Goal: Obtain resource: Download file/media

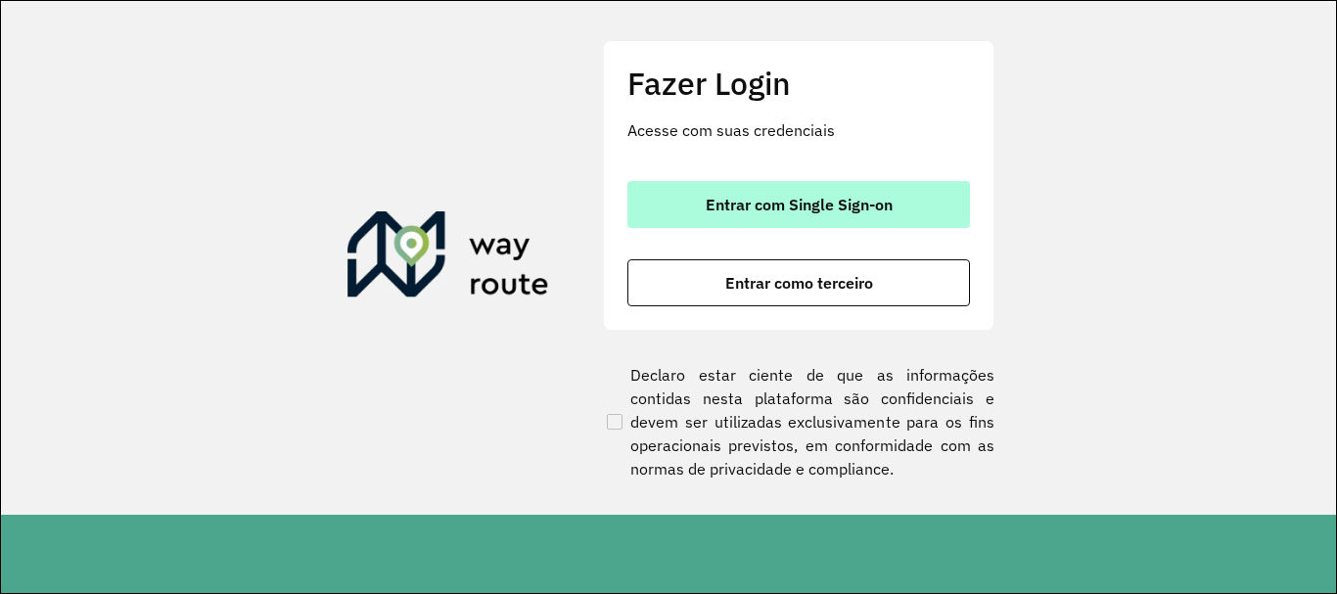
click at [723, 205] on span "Entrar com Single Sign-on" at bounding box center [798, 205] width 187 height 16
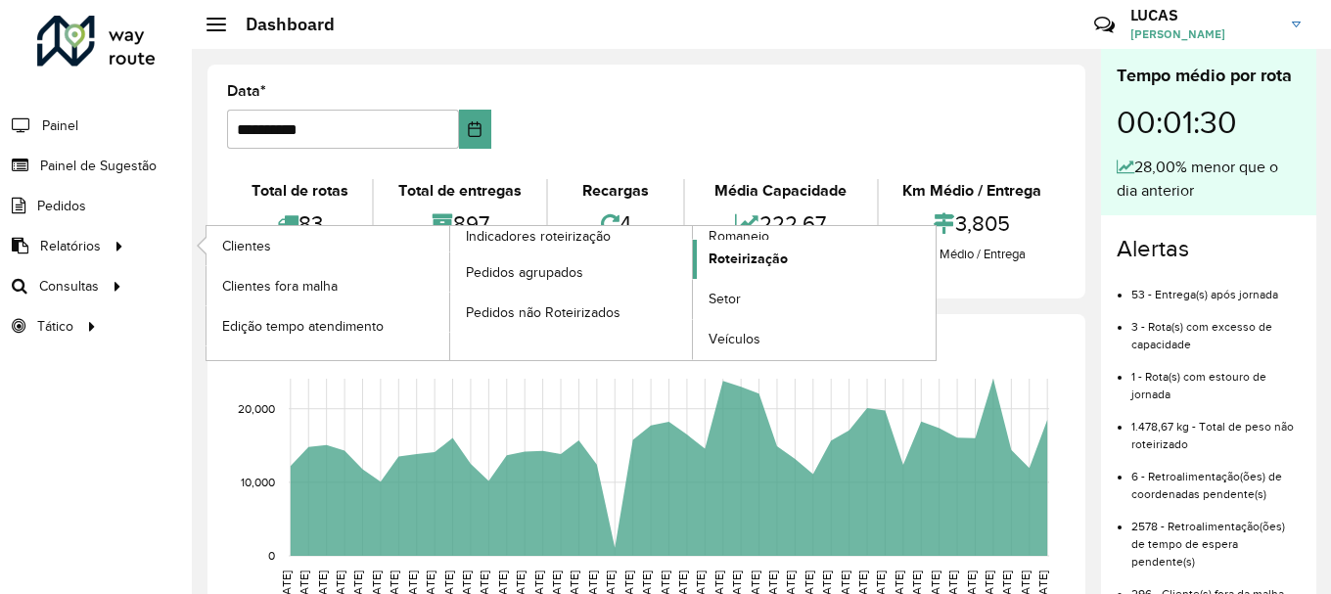
click at [770, 245] on link "Roteirização" at bounding box center [814, 259] width 243 height 39
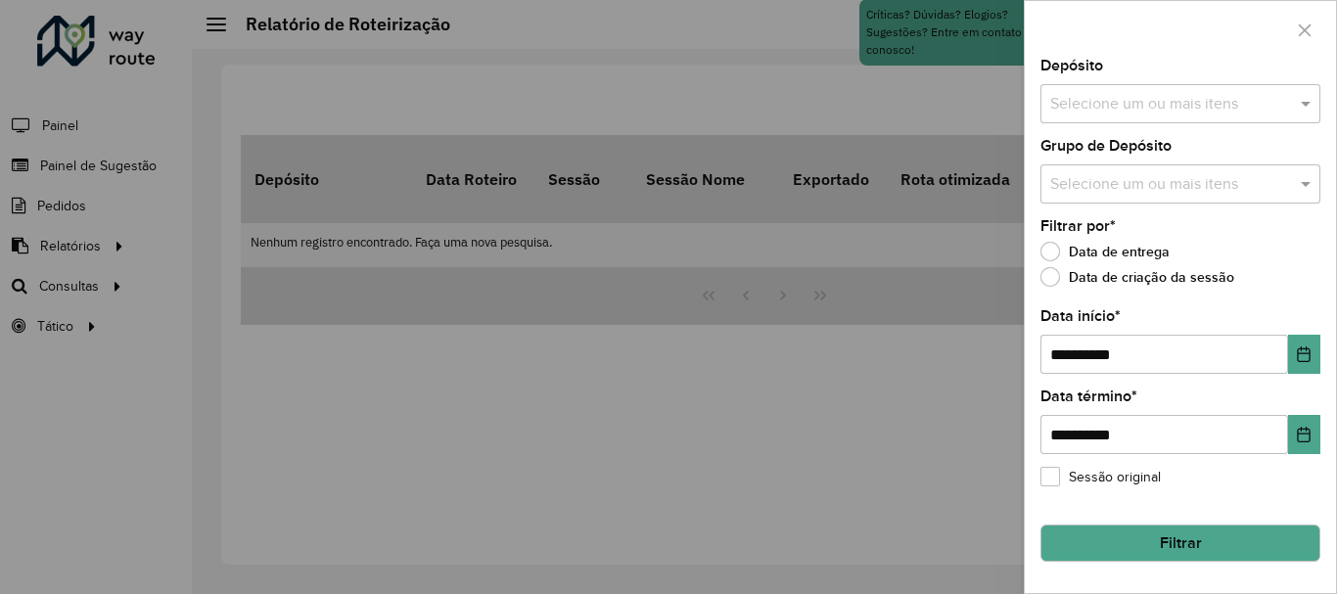
click at [1218, 112] on input "text" at bounding box center [1170, 104] width 250 height 23
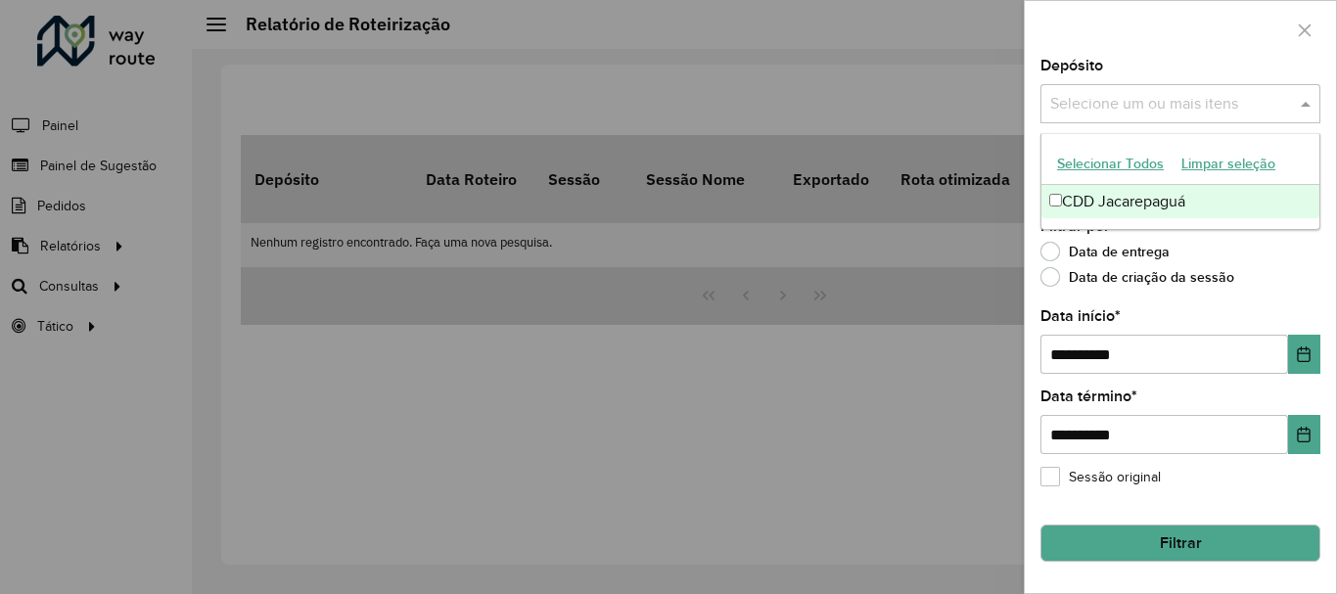
click at [1140, 213] on div "CDD Jacarepaguá" at bounding box center [1180, 201] width 278 height 33
click at [1307, 252] on div "Data de entrega" at bounding box center [1180, 256] width 280 height 23
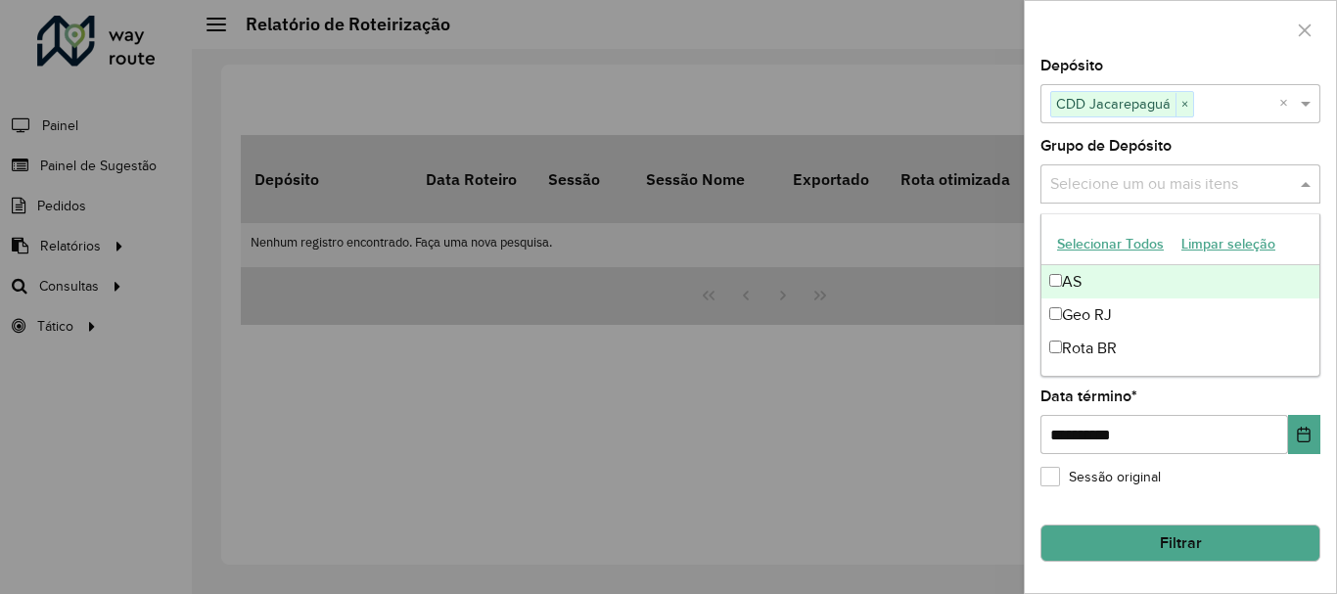
click at [1304, 183] on span at bounding box center [1307, 183] width 24 height 23
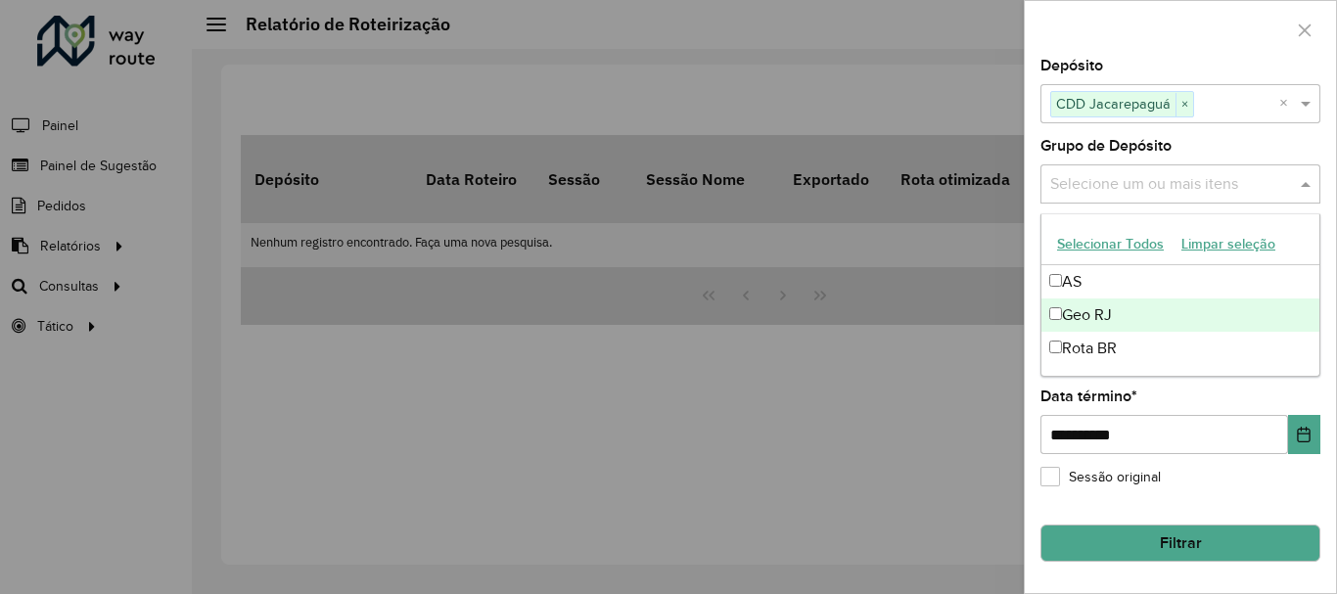
click at [1108, 307] on div "Geo RJ" at bounding box center [1180, 314] width 278 height 33
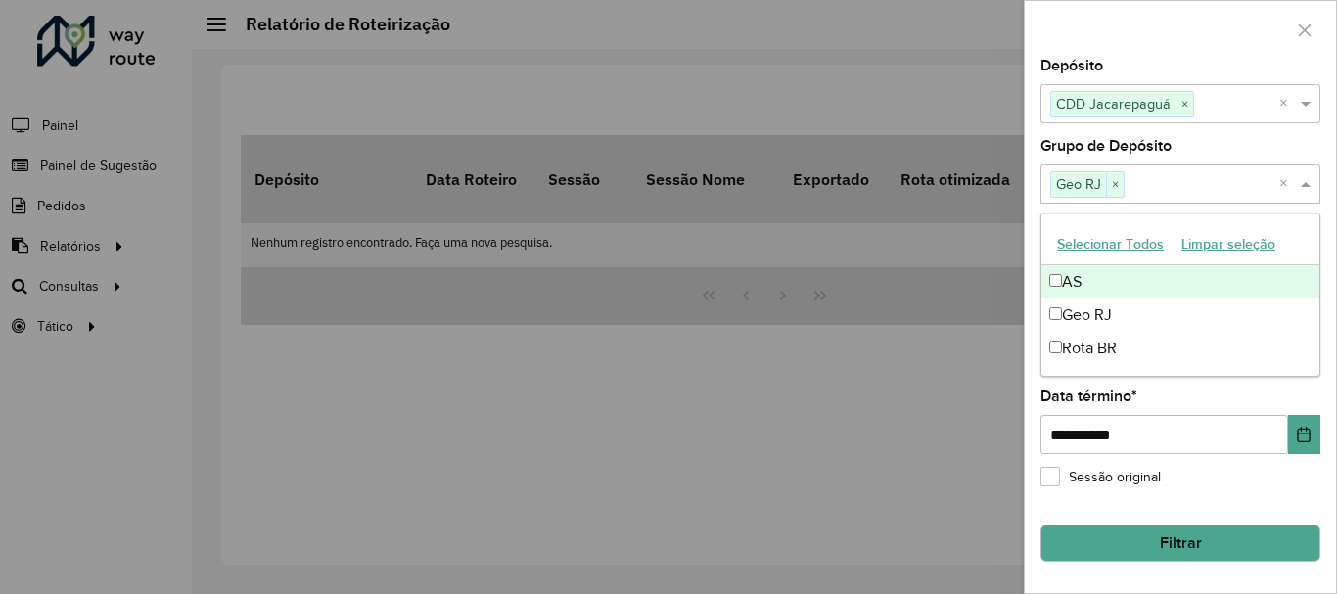
drag, startPoint x: 1267, startPoint y: 139, endPoint x: 1256, endPoint y: 182, distance: 44.4
click at [1267, 149] on div "Grupo de Depósito Selecione um ou mais itens Geo RJ × ×" at bounding box center [1180, 171] width 280 height 65
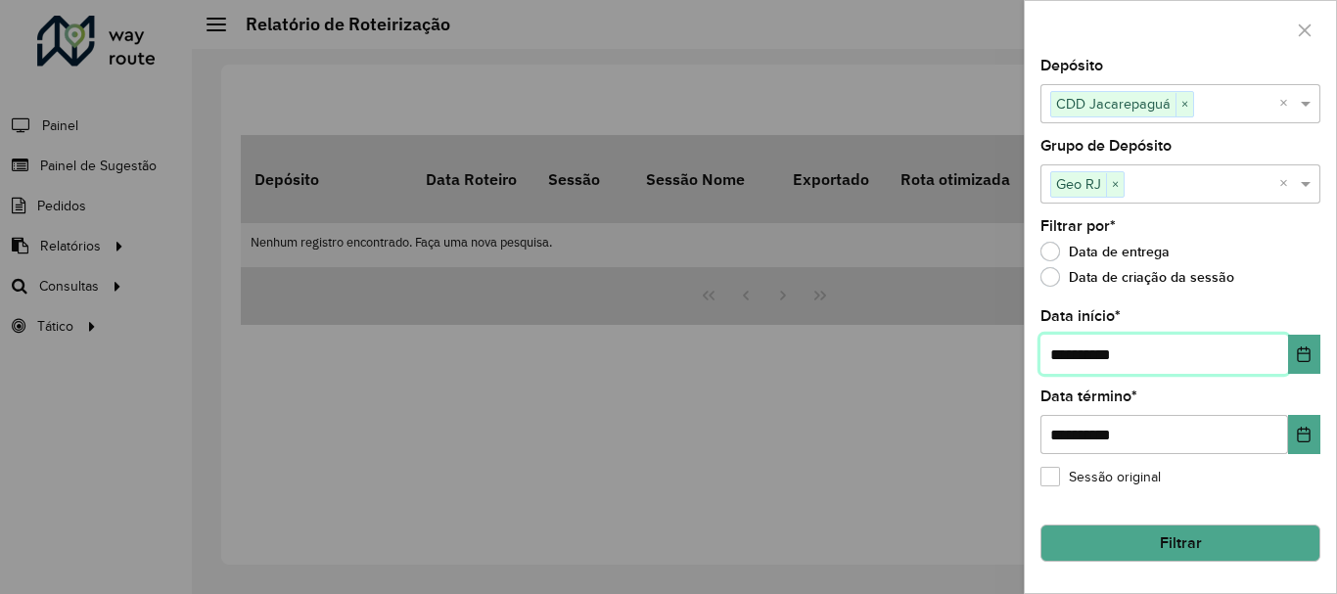
click at [1068, 358] on input "**********" at bounding box center [1164, 354] width 248 height 39
type input "**********"
click at [1186, 540] on button "Filtrar" at bounding box center [1180, 542] width 280 height 37
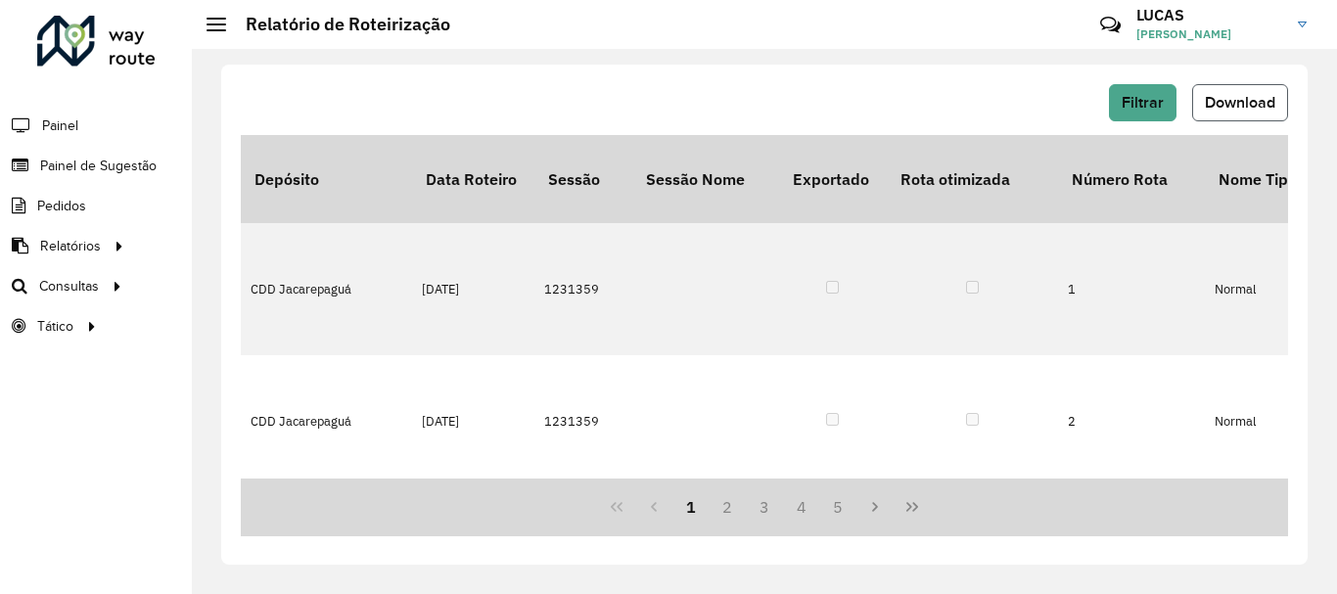
click at [1252, 99] on span "Download" at bounding box center [1239, 102] width 70 height 17
